Goal: Task Accomplishment & Management: Use online tool/utility

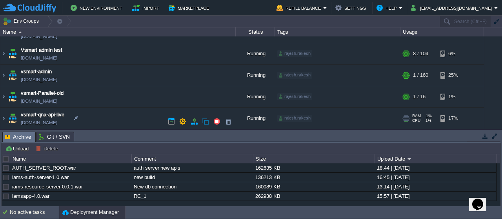
scroll to position [290, 0]
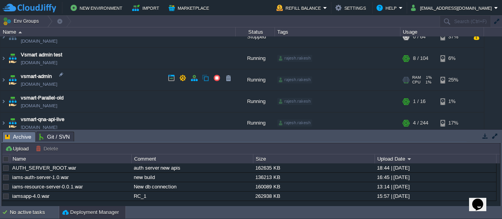
click at [9, 80] on img at bounding box center [12, 79] width 11 height 21
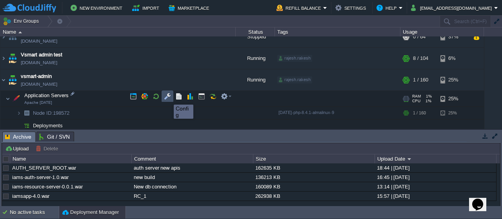
click at [167, 97] on button "button" at bounding box center [167, 96] width 7 height 7
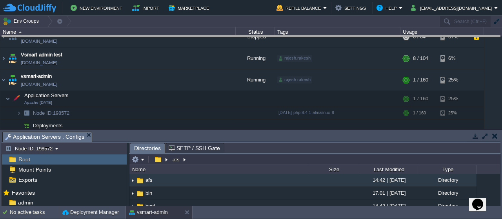
drag, startPoint x: 214, startPoint y: 137, endPoint x: 232, endPoint y: 40, distance: 98.9
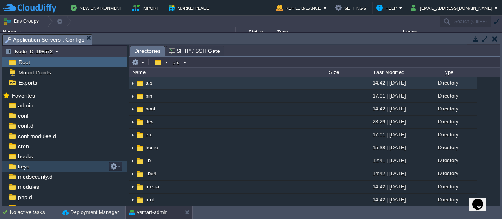
scroll to position [35, 0]
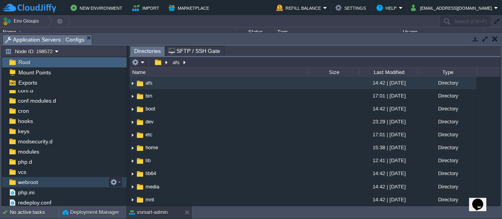
click at [27, 181] on span "webroot" at bounding box center [27, 182] width 23 height 7
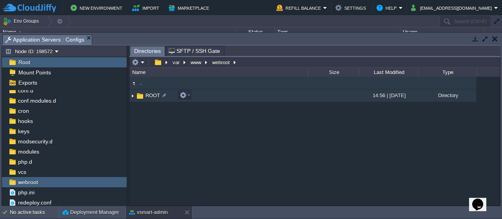
click at [152, 96] on span "ROOT" at bounding box center [152, 95] width 17 height 7
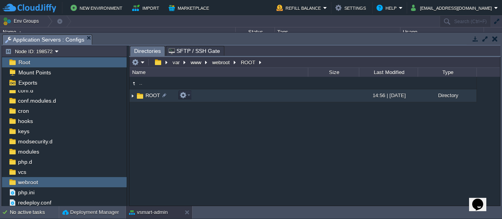
click at [152, 96] on span "ROOT" at bounding box center [152, 95] width 17 height 7
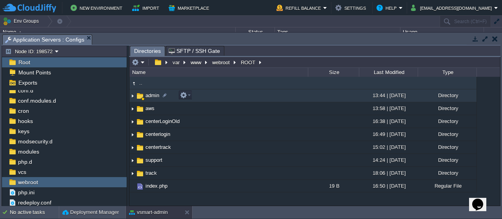
click at [151, 96] on span "admin" at bounding box center [152, 95] width 16 height 7
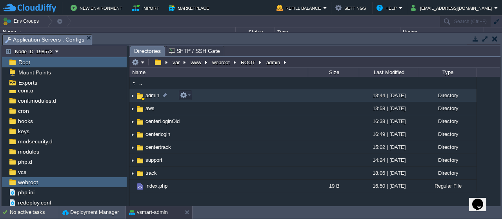
click at [151, 96] on span "admin" at bounding box center [152, 95] width 16 height 7
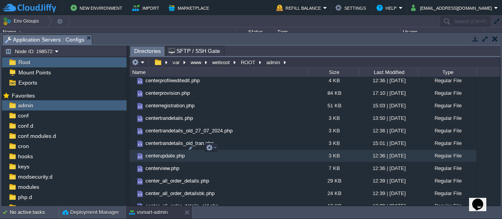
scroll to position [1051, 0]
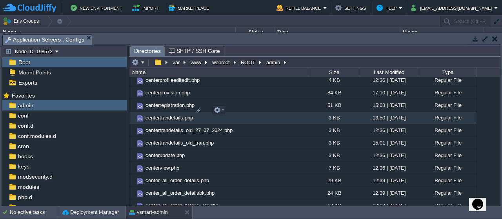
drag, startPoint x: 177, startPoint y: 113, endPoint x: 283, endPoint y: 106, distance: 106.0
click at [283, 112] on td "centertrandetails.php" at bounding box center [218, 118] width 178 height 13
click at [222, 109] on em at bounding box center [219, 110] width 11 height 7
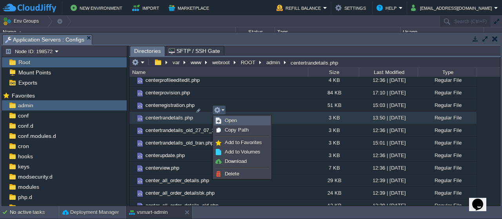
click at [230, 119] on span "Open" at bounding box center [231, 121] width 12 height 6
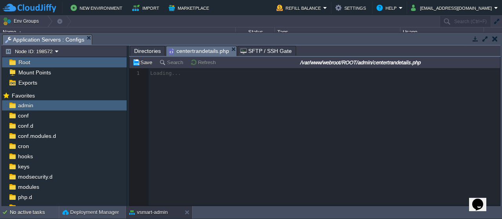
click at [150, 49] on span "Directories" at bounding box center [147, 50] width 27 height 9
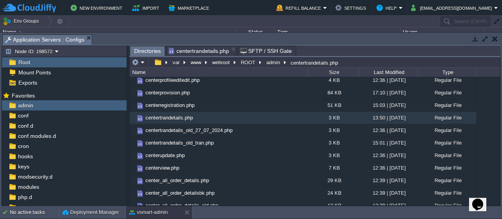
click at [201, 51] on span "centertrandetails.php" at bounding box center [199, 50] width 60 height 9
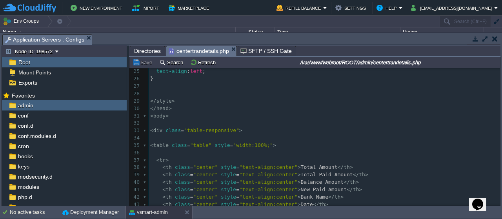
scroll to position [179, 0]
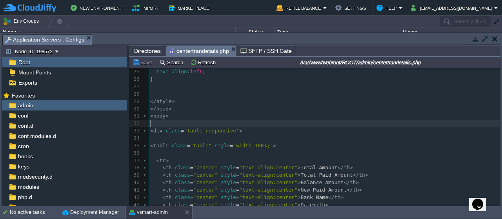
click at [167, 121] on pre "​" at bounding box center [324, 123] width 351 height 7
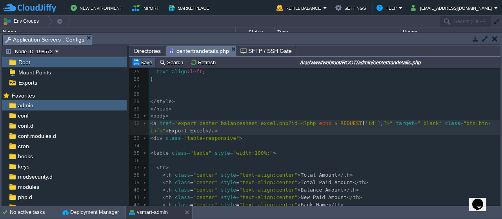
click at [146, 63] on button "Save" at bounding box center [143, 62] width 22 height 7
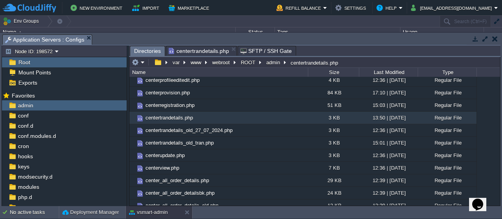
click at [149, 51] on span "Directories" at bounding box center [147, 51] width 27 height 10
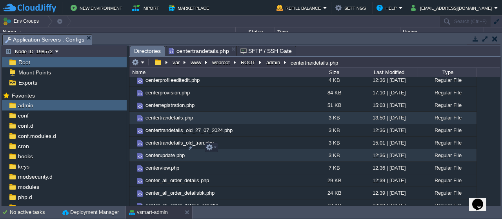
click at [249, 149] on td "centerupdate.php" at bounding box center [218, 155] width 178 height 13
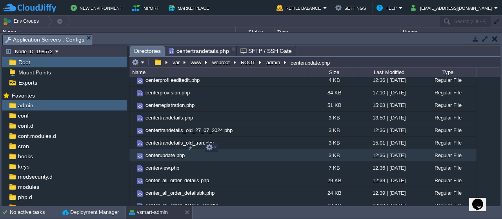
scroll to position [959, 0]
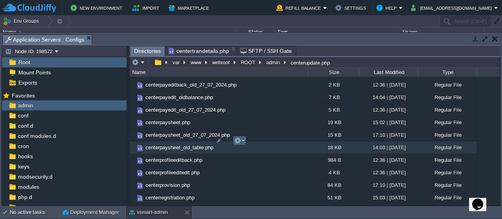
click at [245, 141] on td at bounding box center [239, 140] width 13 height 9
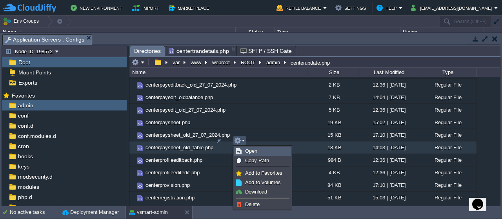
click at [249, 150] on span "Open" at bounding box center [251, 151] width 12 height 6
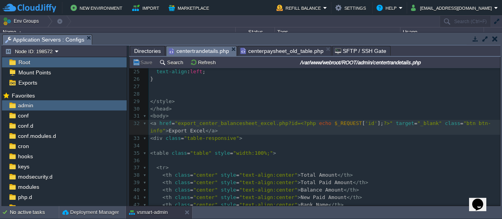
click at [197, 47] on span "centertrandetails.php" at bounding box center [199, 51] width 60 height 10
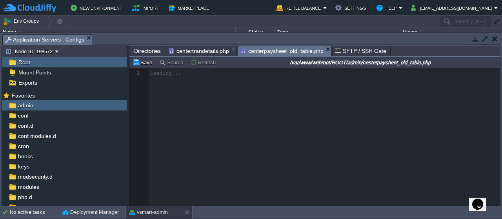
click at [267, 50] on span "centerpaysheet_old_table.php" at bounding box center [281, 51] width 83 height 10
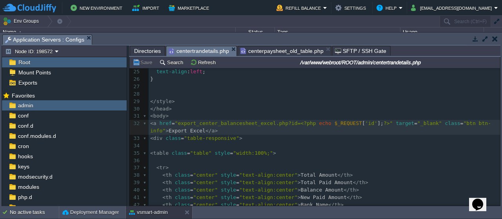
click at [205, 50] on span "centertrandetails.php" at bounding box center [199, 51] width 60 height 10
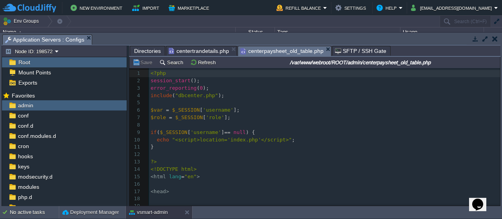
click at [261, 51] on span "centerpaysheet_old_table.php" at bounding box center [281, 51] width 83 height 10
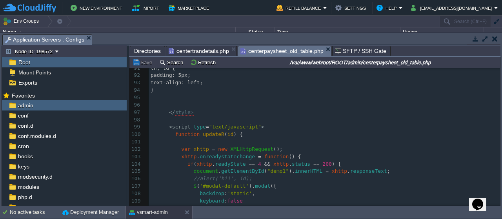
scroll to position [0, 0]
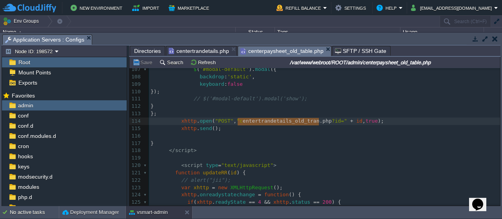
type textarea "centertrandetails_old_tran.php"
drag, startPoint x: 318, startPoint y: 122, endPoint x: 234, endPoint y: 121, distance: 83.9
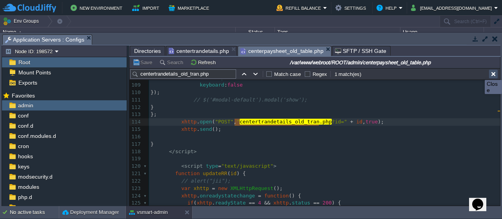
click at [492, 73] on button "button" at bounding box center [493, 74] width 7 height 7
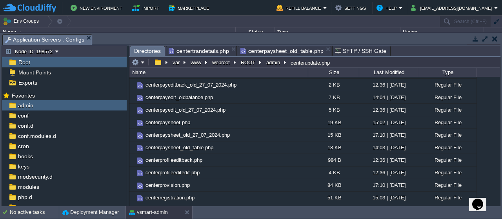
click at [151, 51] on span "Directories" at bounding box center [147, 51] width 27 height 10
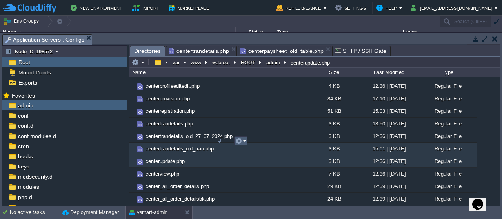
click at [245, 141] on em at bounding box center [240, 141] width 11 height 7
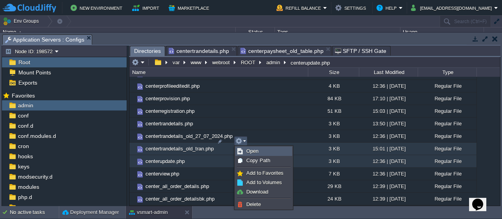
click at [253, 151] on span "Open" at bounding box center [252, 151] width 12 height 6
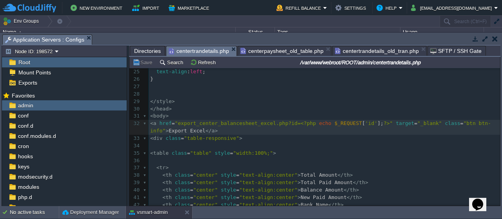
click at [203, 51] on span "centertrandetails.php" at bounding box center [199, 51] width 60 height 10
click at [222, 132] on pre "< a href = "export_center_balancesheet_excel.php?id= <?php echo $_REQUEST [ 'id…" at bounding box center [324, 127] width 351 height 15
type textarea "<a href="export_center_balancesheet_excel.php?id=<?php echo $_REQUEST['id']; ?>…"
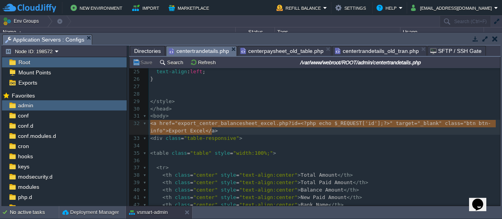
drag, startPoint x: 222, startPoint y: 132, endPoint x: 141, endPoint y: 123, distance: 81.6
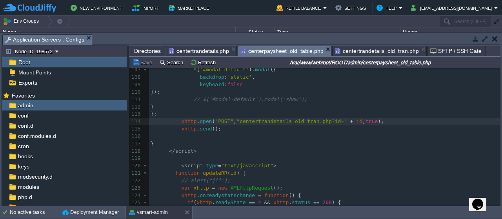
click at [296, 48] on span "centerpaysheet_old_table.php" at bounding box center [281, 51] width 83 height 10
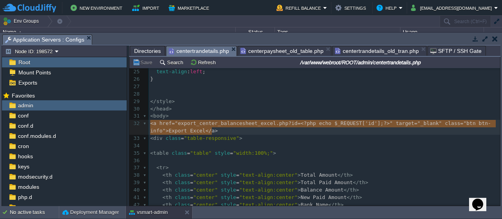
click at [206, 52] on span "centertrandetails.php" at bounding box center [199, 51] width 60 height 10
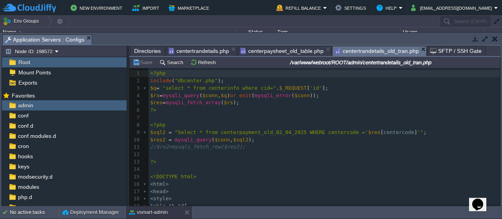
click at [359, 47] on span "centertrandetails_old_tran.php" at bounding box center [377, 51] width 84 height 10
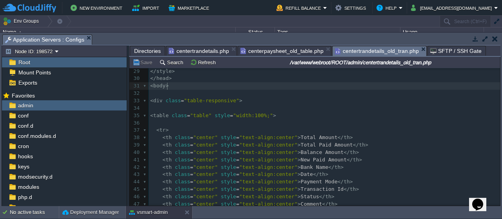
click at [169, 87] on div "79 1 <?php 2 include ( "dbcenter.php" ); 3 $q = "select * from centerinfo where…" at bounding box center [324, 68] width 351 height 414
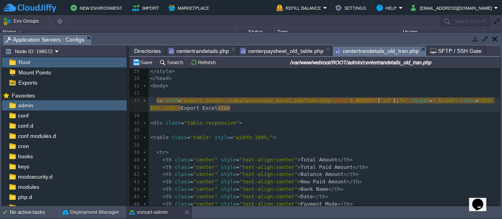
scroll to position [2, 11]
type textarea "old_"
click at [146, 62] on button "Save" at bounding box center [143, 62] width 22 height 7
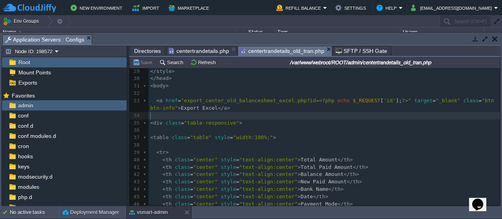
click at [322, 117] on pre "​" at bounding box center [324, 115] width 351 height 7
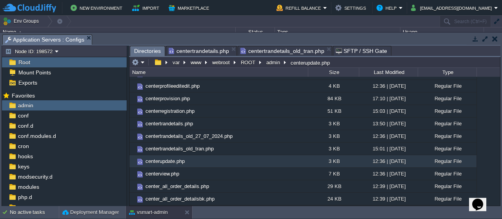
click at [147, 49] on span "Directories" at bounding box center [147, 51] width 27 height 10
click at [142, 62] on em at bounding box center [138, 62] width 13 height 7
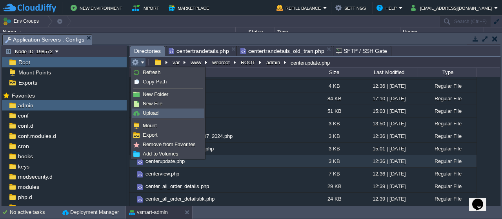
click at [153, 113] on span "Upload" at bounding box center [151, 113] width 16 height 6
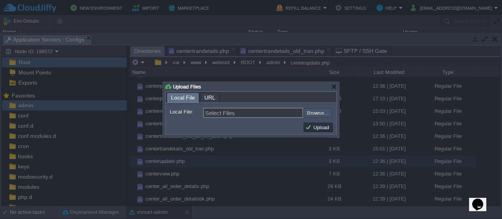
click at [315, 111] on input "file" at bounding box center [282, 112] width 99 height 9
type input "C:\fakepath\export_center_balancesheet_excel.php"
type input "export_center_balancesheet_excel.php"
click at [318, 125] on button "Upload" at bounding box center [318, 127] width 26 height 7
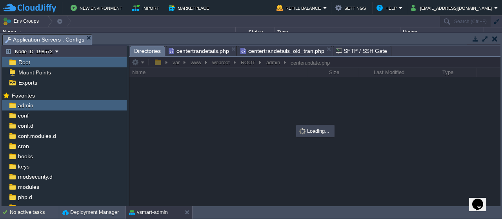
scroll to position [0, 0]
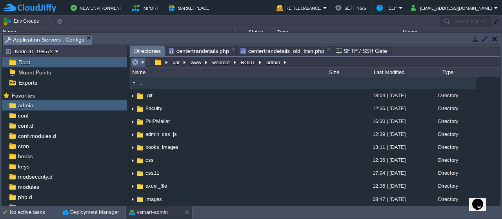
click at [140, 61] on em at bounding box center [138, 62] width 13 height 7
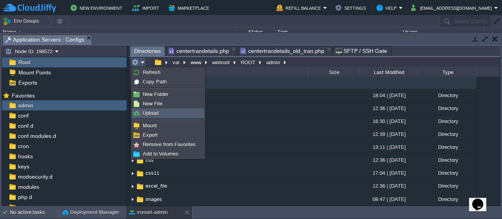
click at [161, 113] on link "Upload" at bounding box center [168, 113] width 72 height 9
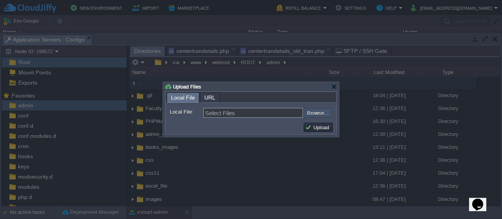
click at [321, 114] on input "file" at bounding box center [282, 112] width 99 height 9
type input "C:\fakepath\export_center_old_balancesheet_excel.php"
type input "export_center_old_balancesheet_excel.php"
click at [321, 127] on button "Upload" at bounding box center [318, 127] width 26 height 7
